Goal: Information Seeking & Learning: Learn about a topic

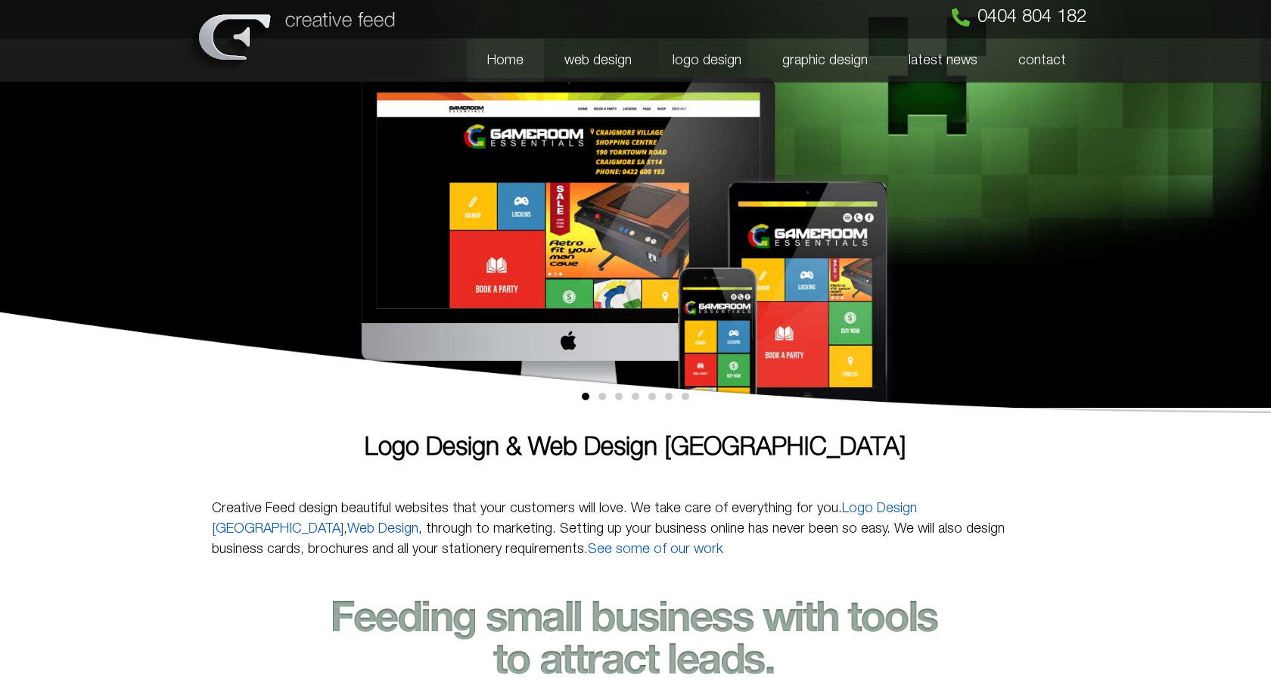
click at [919, 54] on link "latest news" at bounding box center [943, 61] width 110 height 44
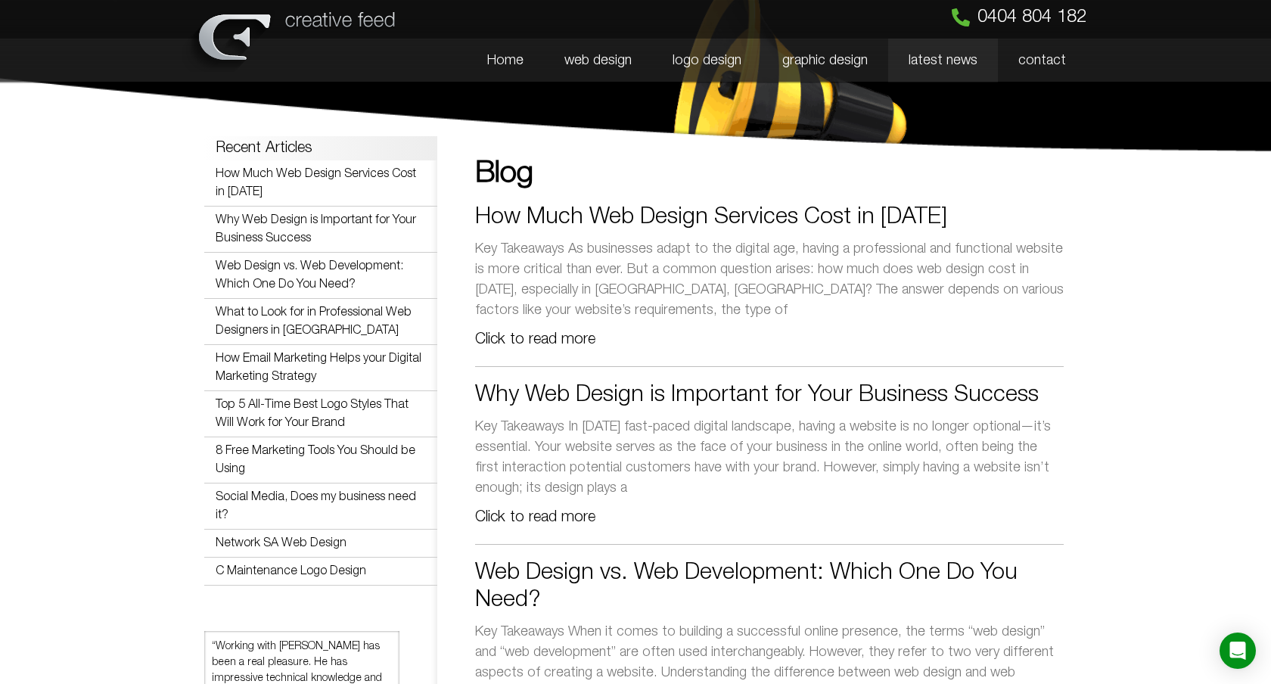
click at [779, 216] on link "How Much Web Design Services Cost in [DATE]" at bounding box center [711, 217] width 472 height 20
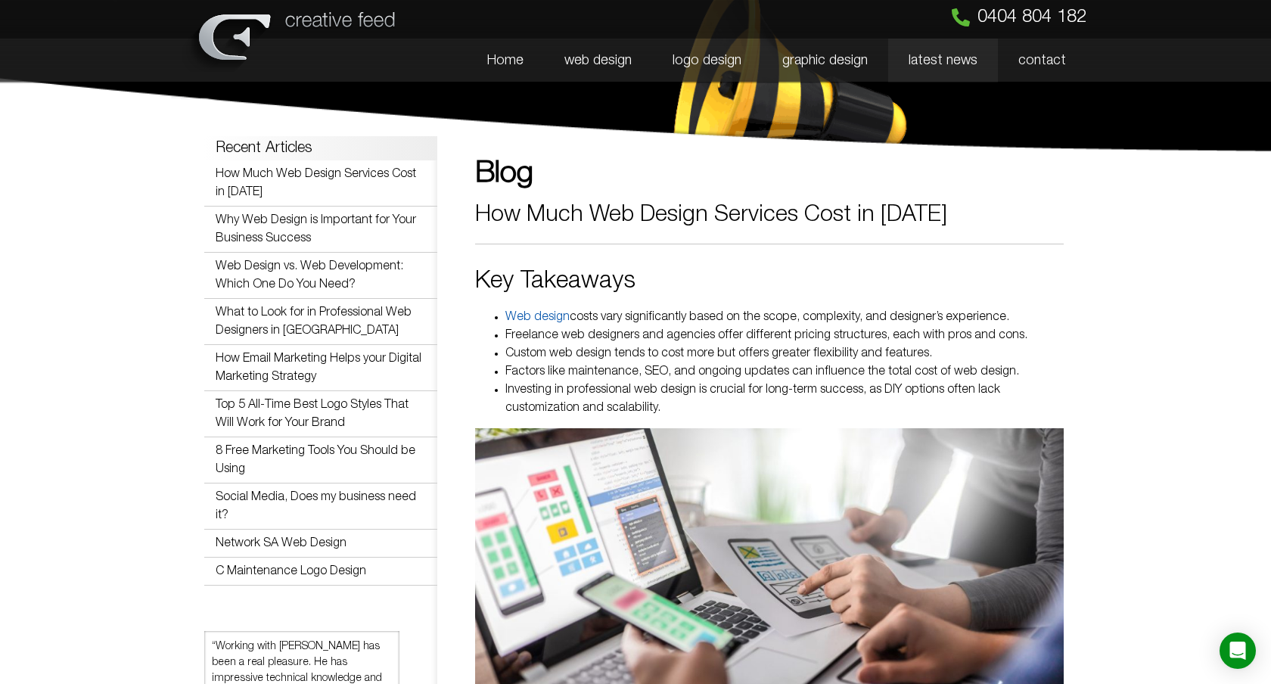
click at [946, 68] on link "latest news" at bounding box center [943, 61] width 110 height 44
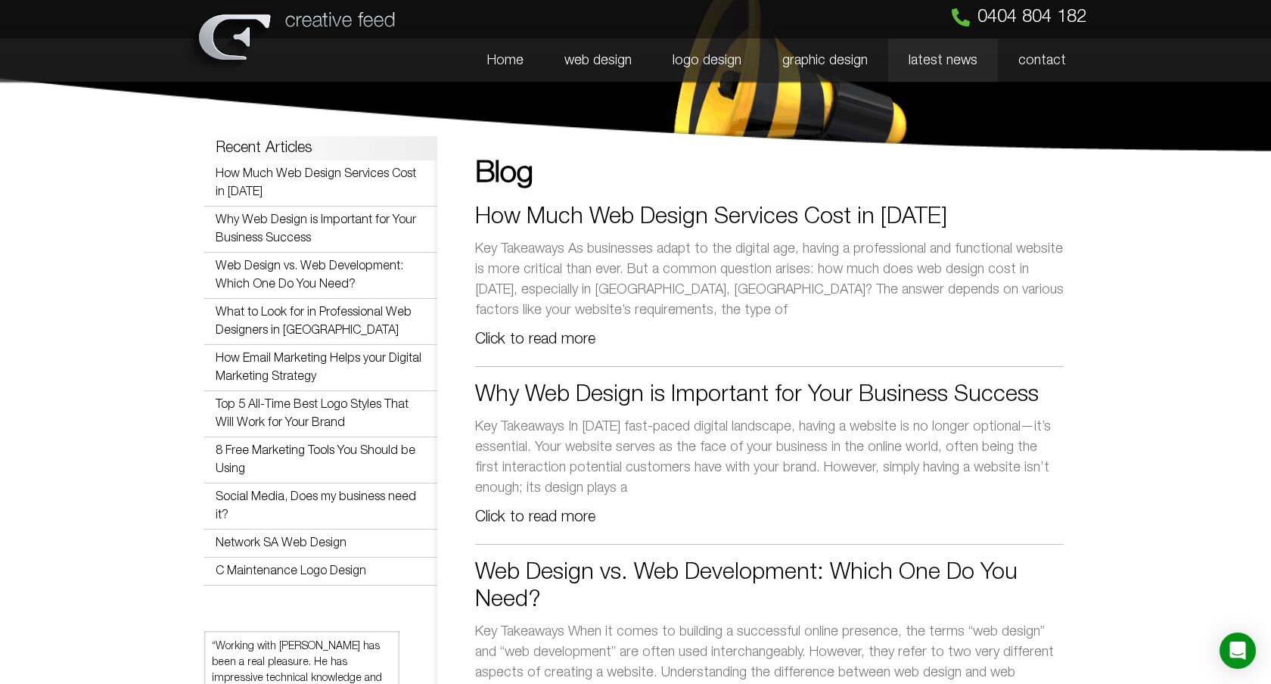
drag, startPoint x: 1056, startPoint y: 392, endPoint x: 479, endPoint y: 390, distance: 576.6
click at [479, 390] on h2 "Why Web Design is Important for Your Business Success" at bounding box center [769, 395] width 589 height 27
copy link "Why Web Design is Important for Your Business Success"
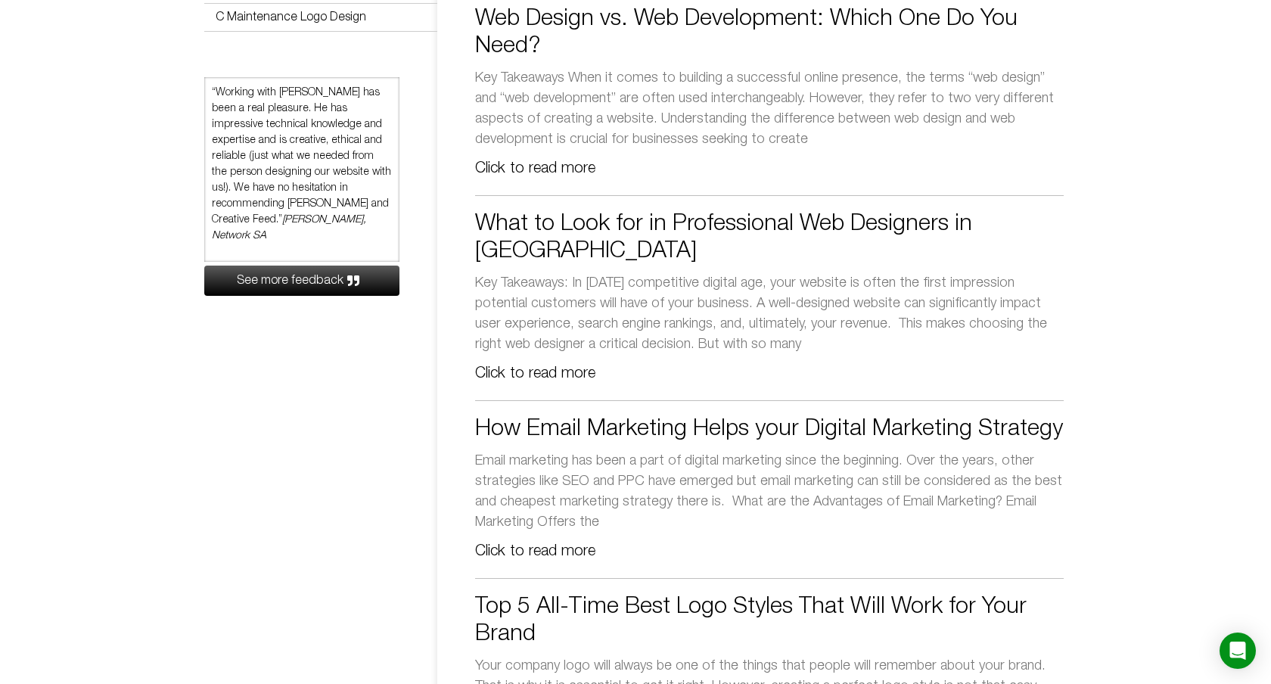
scroll to position [556, 0]
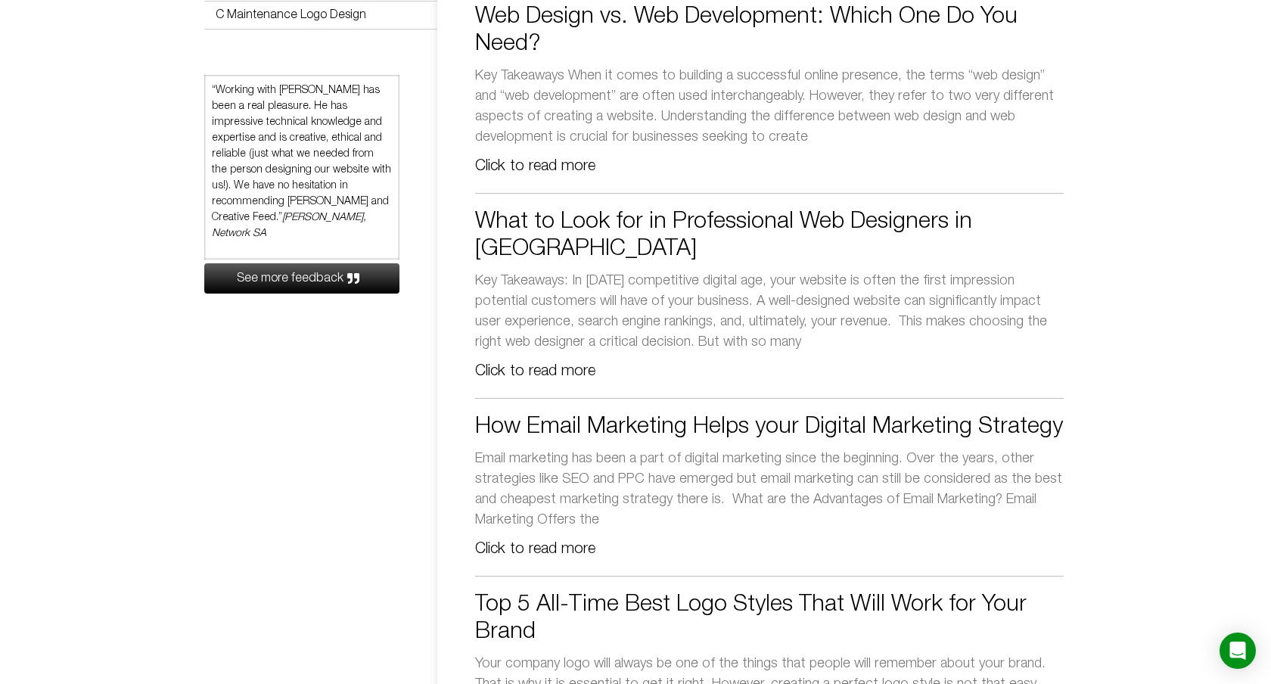
drag, startPoint x: 1058, startPoint y: 401, endPoint x: 470, endPoint y: 405, distance: 587.9
click at [470, 405] on div "Blog How Much Web Design Services Cost in 2024 Key Takeaways As businesses adap…" at bounding box center [750, 536] width 627 height 1867
copy link "How Email Marketing Helps your Digital Marketing Strategy"
